Goal: Check status: Check status

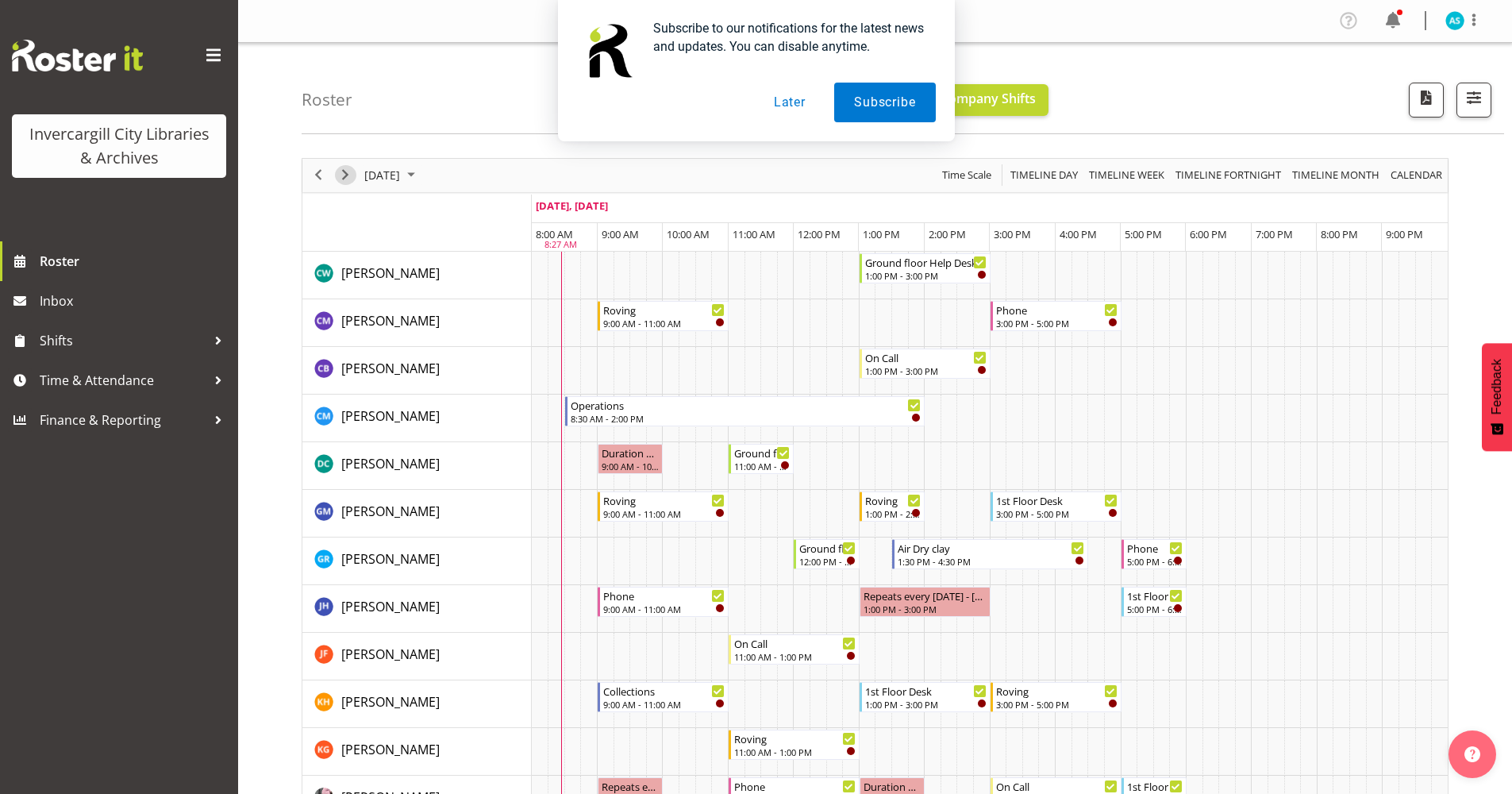
click at [347, 178] on span "Next" at bounding box center [345, 174] width 19 height 19
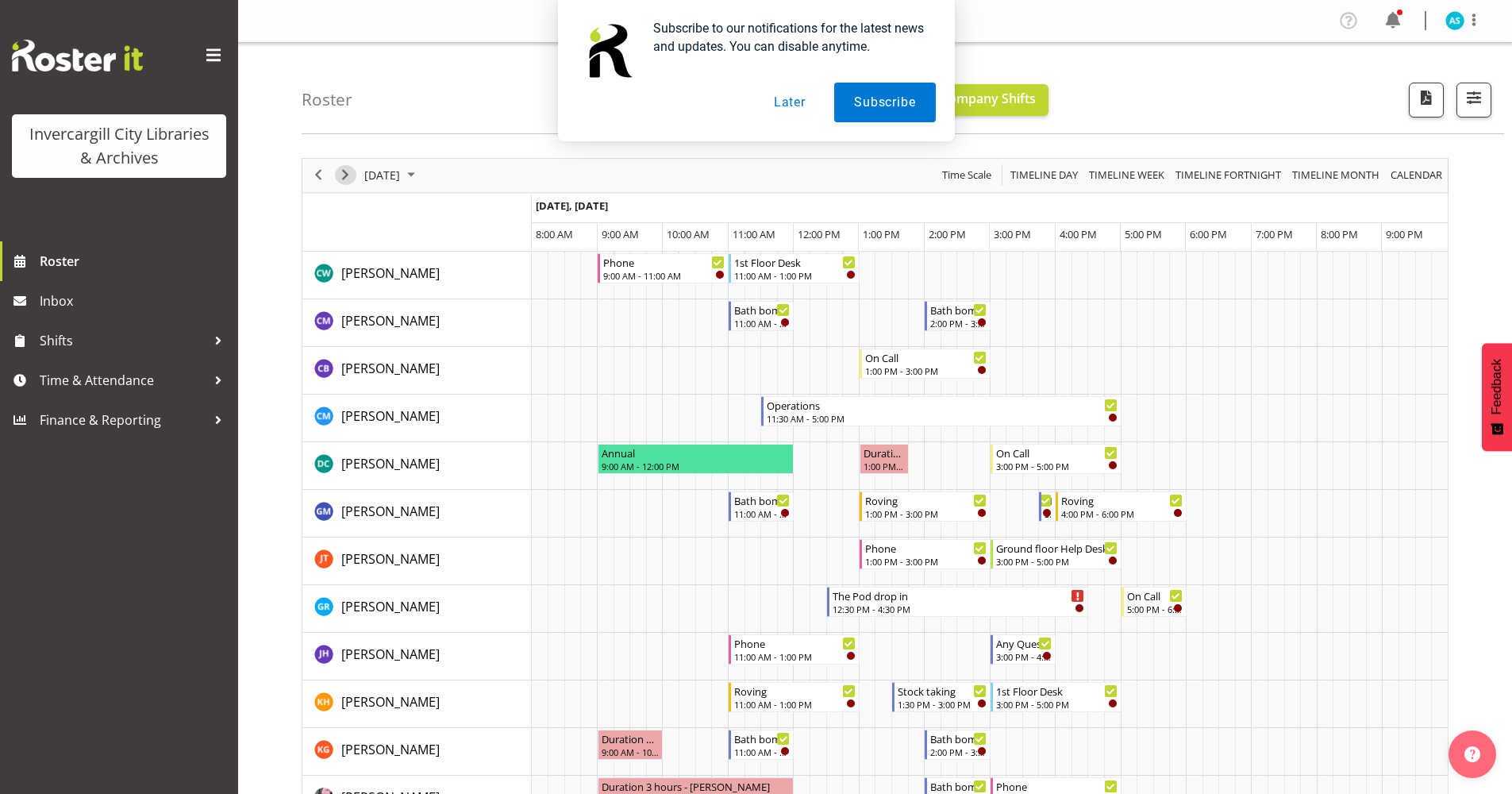
click at [341, 171] on span "Next" at bounding box center [345, 174] width 19 height 19
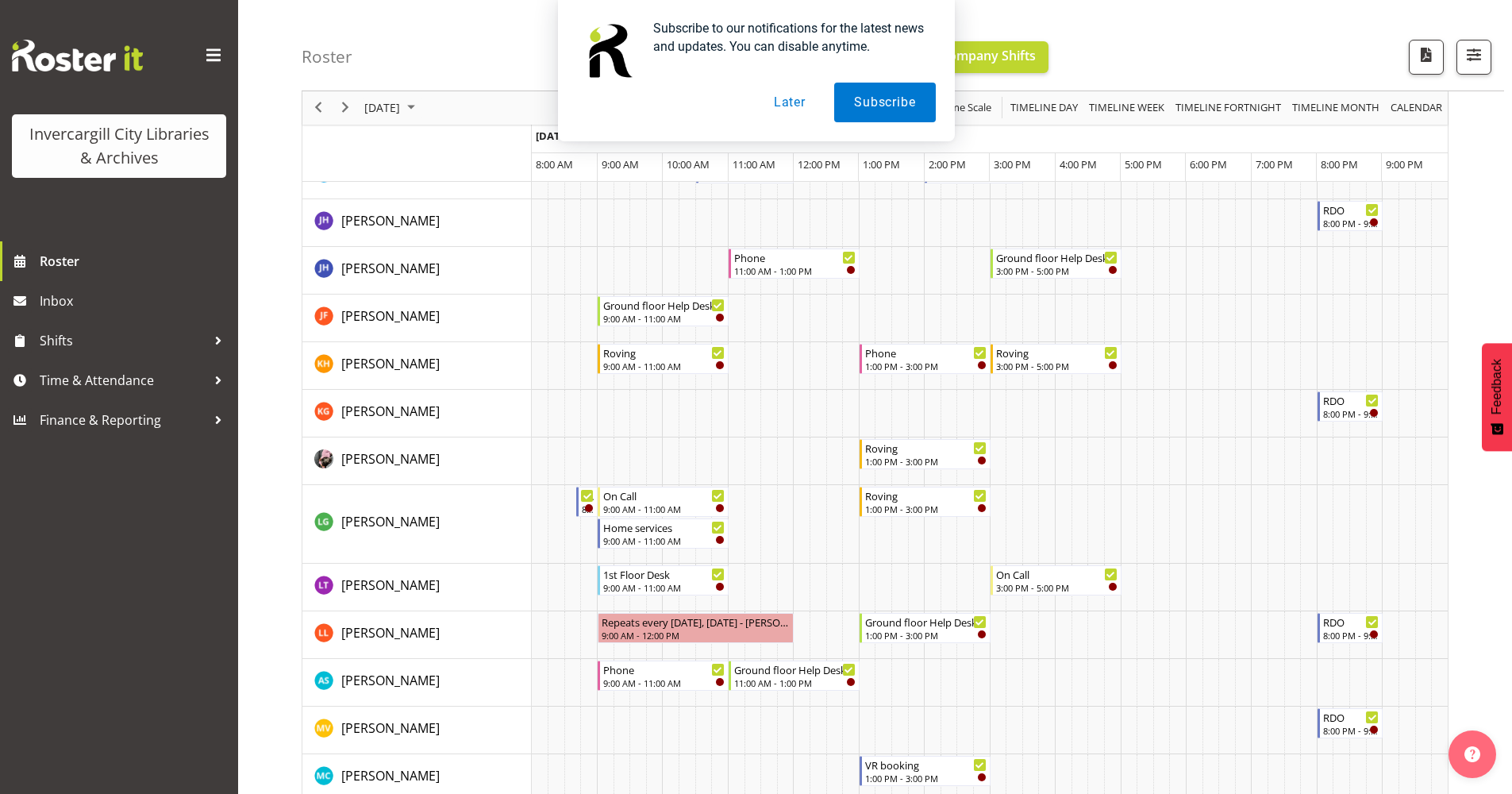
scroll to position [555, 0]
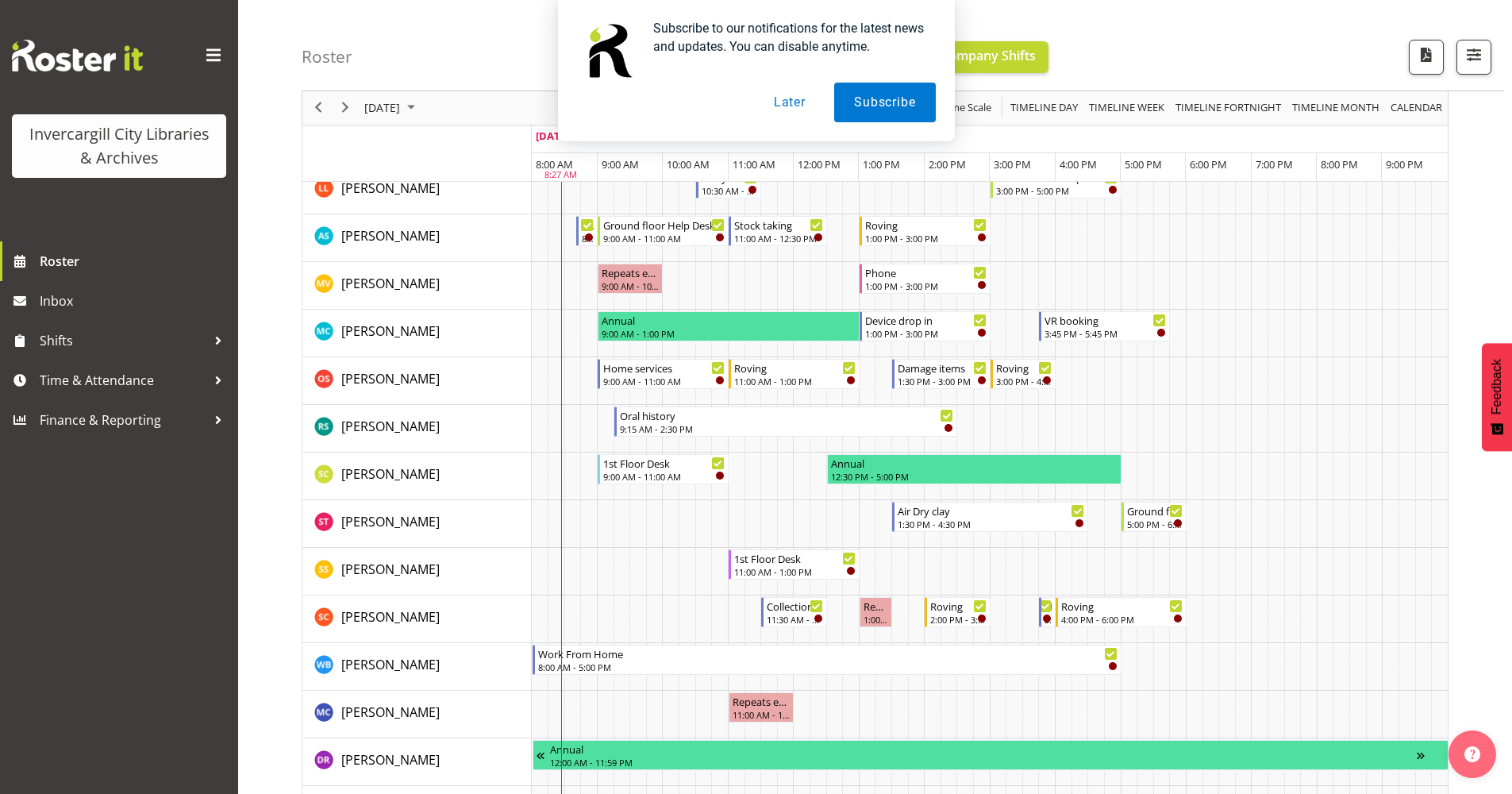
scroll to position [555, 0]
